Goal: Task Accomplishment & Management: Use online tool/utility

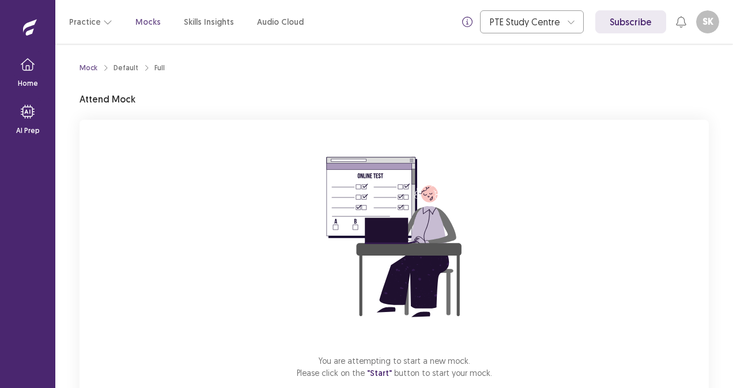
drag, startPoint x: 712, startPoint y: 165, endPoint x: 714, endPoint y: 285, distance: 119.9
click at [714, 285] on div "Mock Default Full Attend Mock You are attempting to start a new mock. Please cl…" at bounding box center [394, 250] width 657 height 412
drag, startPoint x: 714, startPoint y: 285, endPoint x: 716, endPoint y: 387, distance: 102.6
click at [716, 387] on div "Mock Default Full Attend Mock You are attempting to start a new mock. Please cl…" at bounding box center [394, 250] width 657 height 412
click at [393, 381] on div "You are attempting to start a new mock. Please click on the "Start" button to s…" at bounding box center [394, 274] width 629 height 308
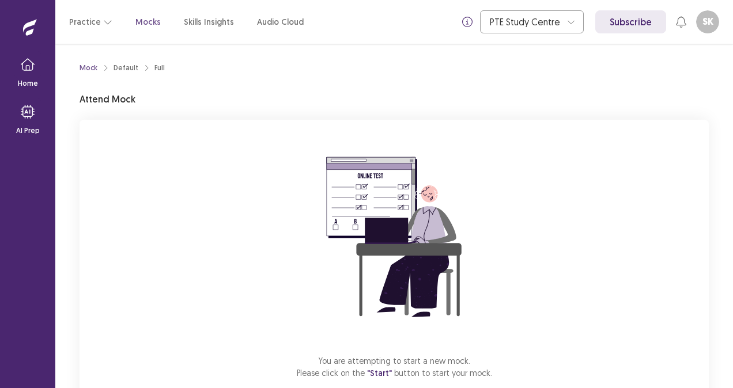
click at [722, 380] on div "Mock Default Full Attend Mock You are attempting to start a new mock. Please cl…" at bounding box center [394, 216] width 678 height 345
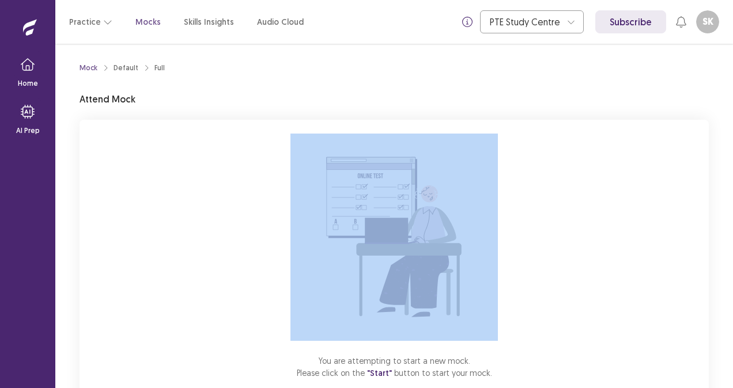
click at [722, 380] on div "Mock Default Full Attend Mock You are attempting to start a new mock. Please cl…" at bounding box center [394, 216] width 678 height 345
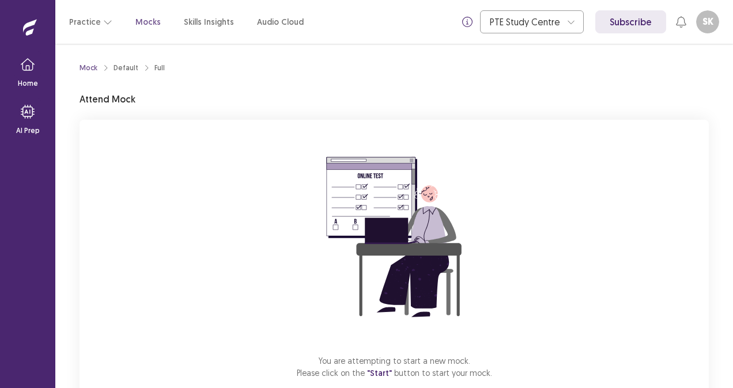
click at [722, 380] on div "Mock Default Full Attend Mock You are attempting to start a new mock. Please cl…" at bounding box center [394, 216] width 678 height 345
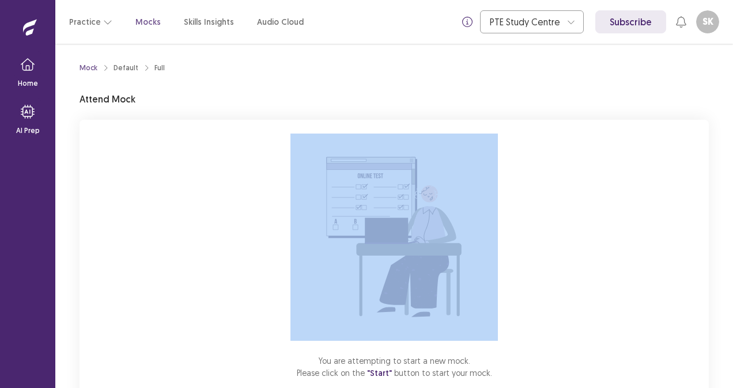
click at [722, 380] on div "Mock Default Full Attend Mock You are attempting to start a new mock. Please cl…" at bounding box center [394, 216] width 678 height 345
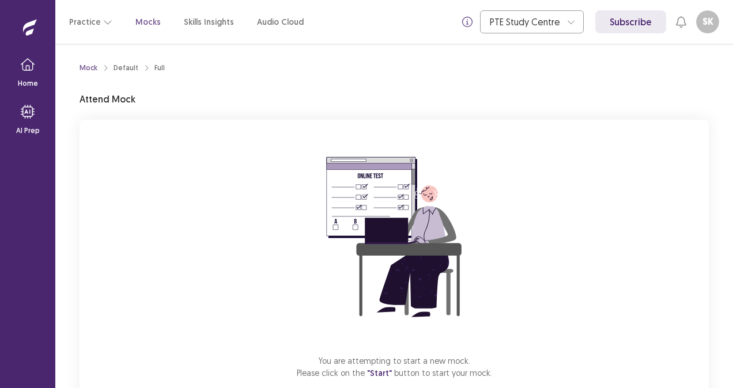
drag, startPoint x: 722, startPoint y: 380, endPoint x: 502, endPoint y: 361, distance: 220.9
click at [502, 361] on div "You are attempting to start a new mock. Please click on the "Start" button to s…" at bounding box center [394, 274] width 629 height 308
click at [685, 135] on div "You are attempting to start a new mock. Please click on the "Start" button to s…" at bounding box center [394, 274] width 629 height 308
click at [392, 384] on div "You are attempting to start a new mock. Please click on the "Start" button to s…" at bounding box center [394, 274] width 629 height 308
click at [144, 21] on p "Mocks" at bounding box center [147, 22] width 25 height 12
